Goal: Information Seeking & Learning: Understand process/instructions

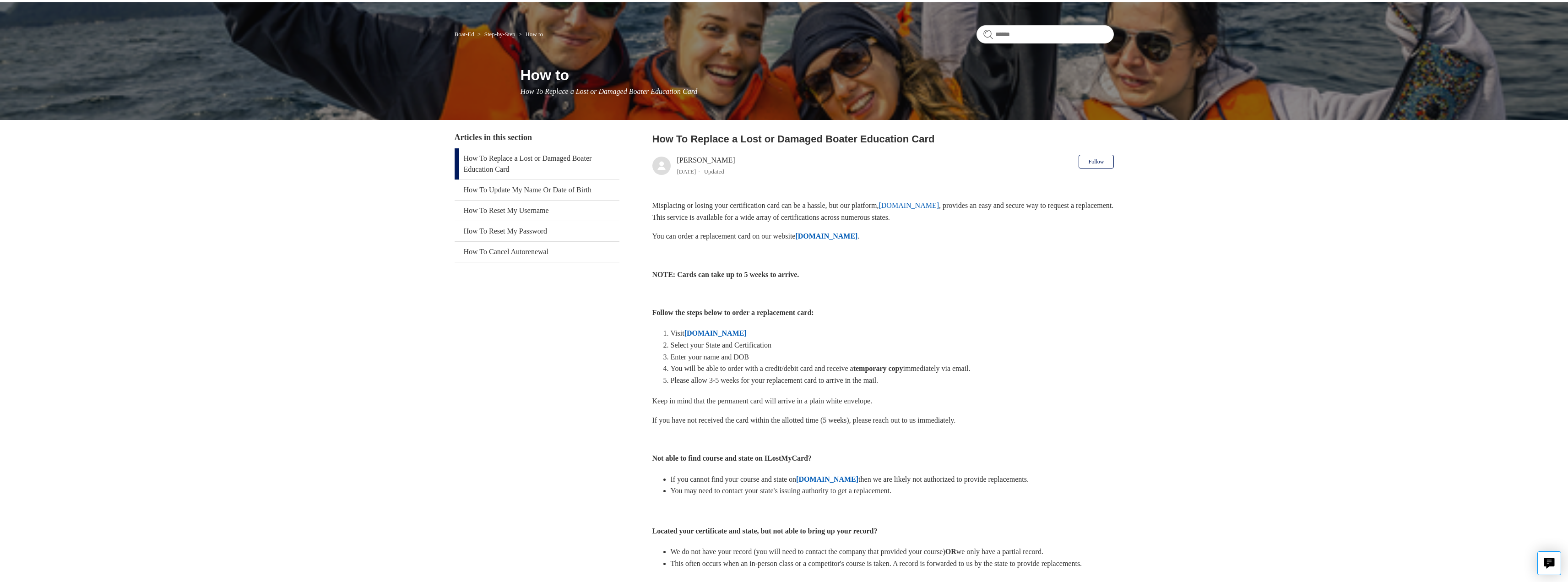
scroll to position [55, 0]
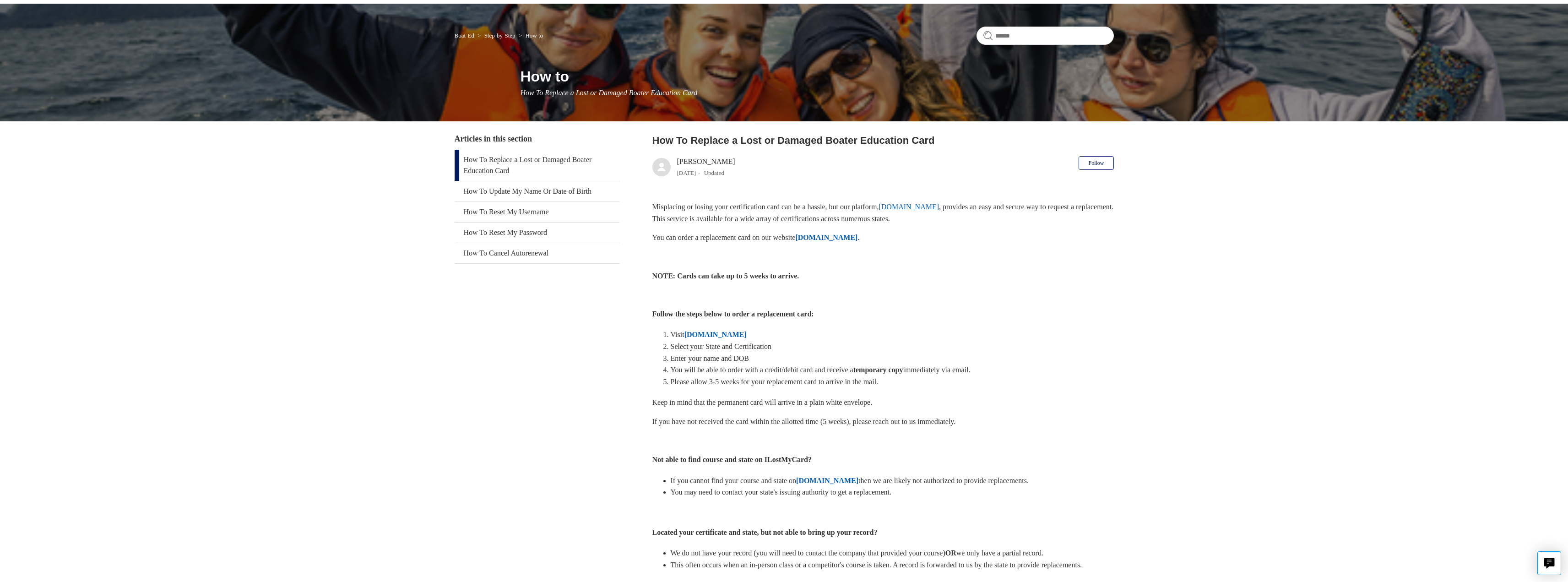
click at [849, 236] on strong "[DOMAIN_NAME]" at bounding box center [826, 237] width 62 height 8
click at [715, 332] on strong "[DOMAIN_NAME]" at bounding box center [715, 334] width 62 height 8
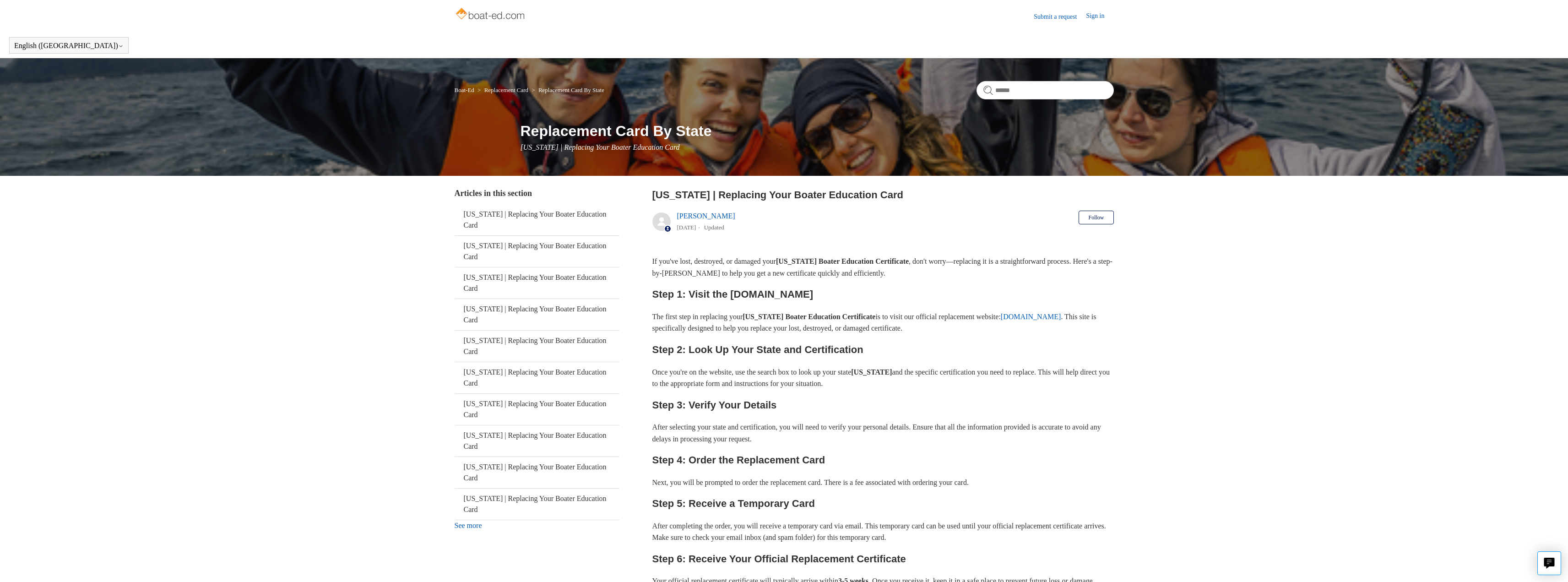
drag, startPoint x: 729, startPoint y: 295, endPoint x: 819, endPoint y: 295, distance: 90.0
click at [819, 295] on h2 "Step 1: Visit the ILostMyCard.com" at bounding box center [883, 294] width 461 height 16
copy h2 "[DOMAIN_NAME]"
